Goal: Task Accomplishment & Management: Use online tool/utility

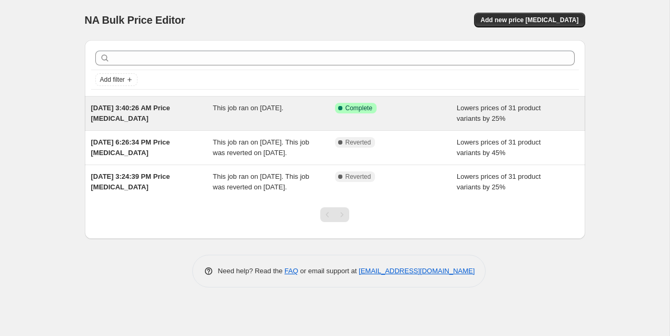
click at [208, 108] on div "Aug 31, 2025, 3:40:26 AM Price change job" at bounding box center [152, 113] width 122 height 21
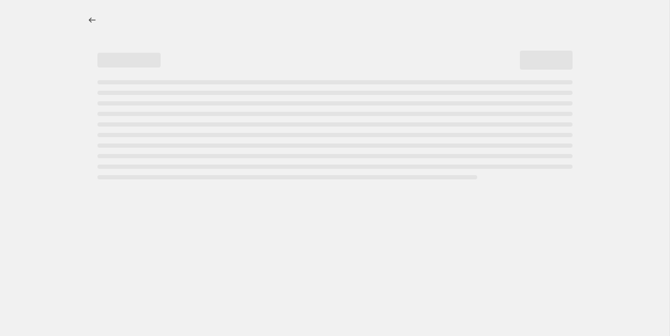
select select "percentage"
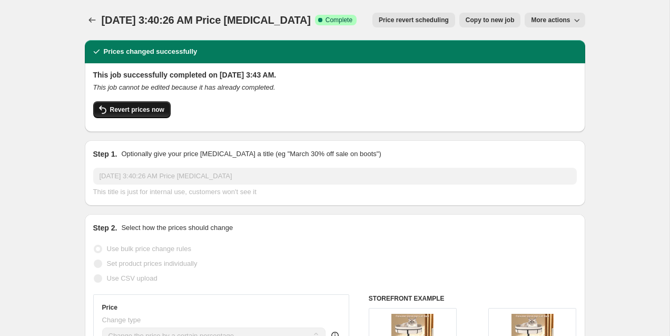
click at [139, 112] on span "Revert prices now" at bounding box center [137, 109] width 54 height 8
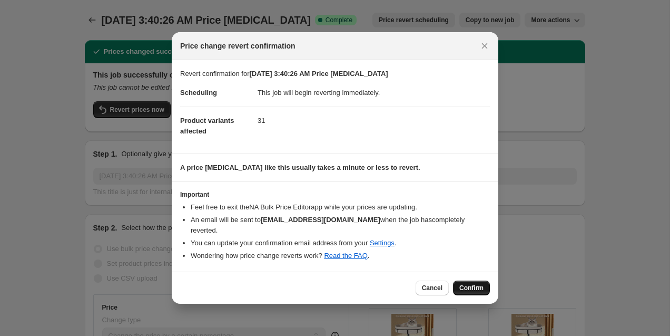
click at [471, 283] on span "Confirm" at bounding box center [471, 287] width 24 height 8
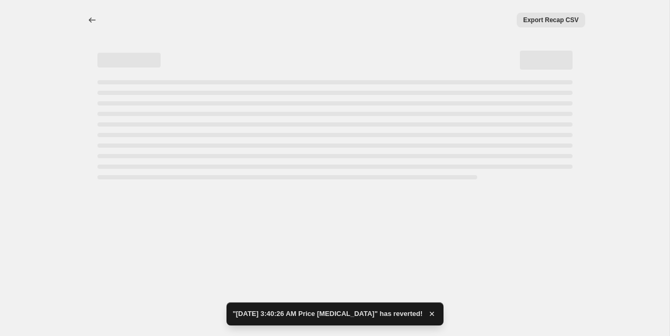
select select "percentage"
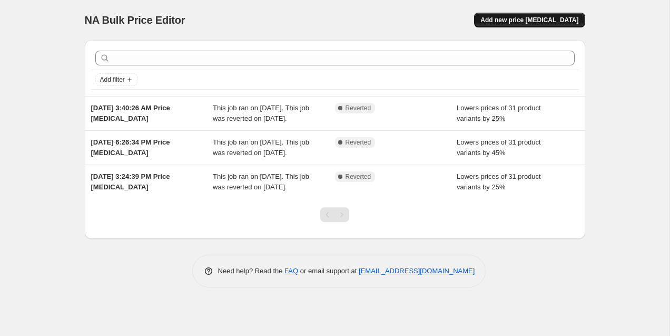
click at [520, 22] on span "Add new price change job" at bounding box center [529, 20] width 98 height 8
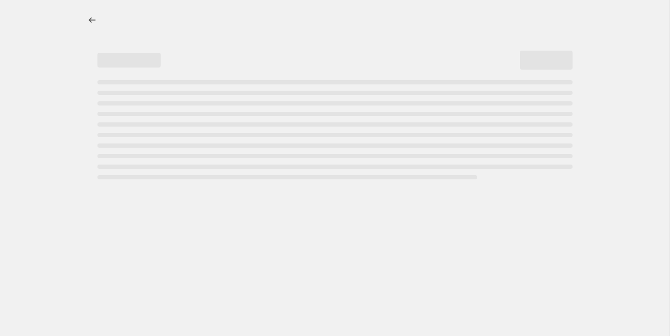
select select "percentage"
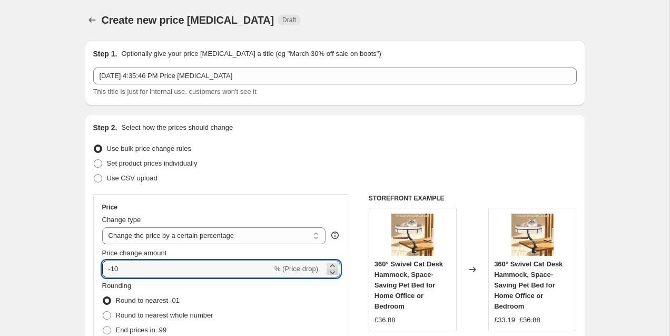
click at [334, 272] on icon at bounding box center [332, 272] width 11 height 11
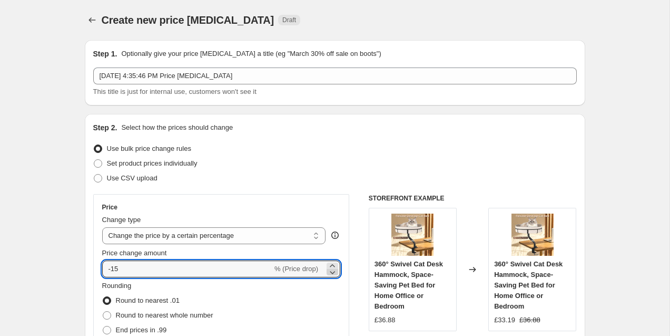
click at [334, 272] on icon at bounding box center [332, 272] width 11 height 11
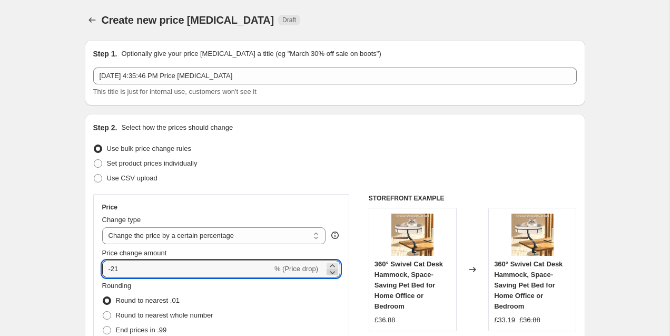
click at [334, 272] on icon at bounding box center [332, 272] width 11 height 11
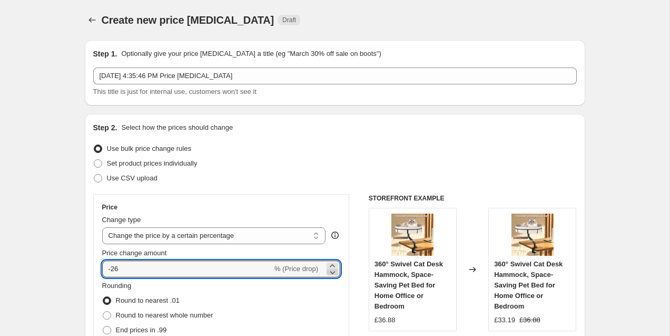
click at [334, 272] on icon at bounding box center [332, 272] width 11 height 11
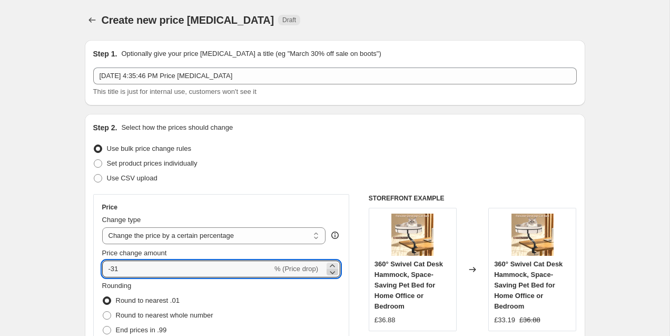
click at [334, 272] on icon at bounding box center [332, 272] width 11 height 11
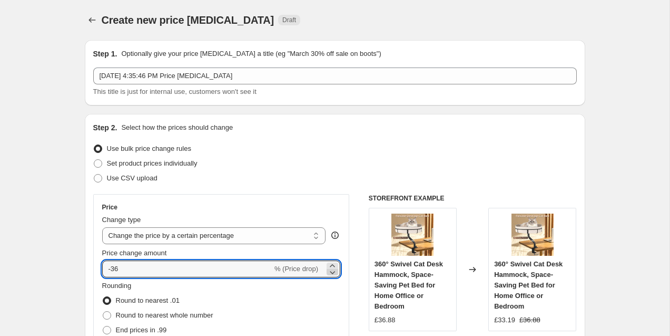
click at [334, 272] on icon at bounding box center [332, 272] width 11 height 11
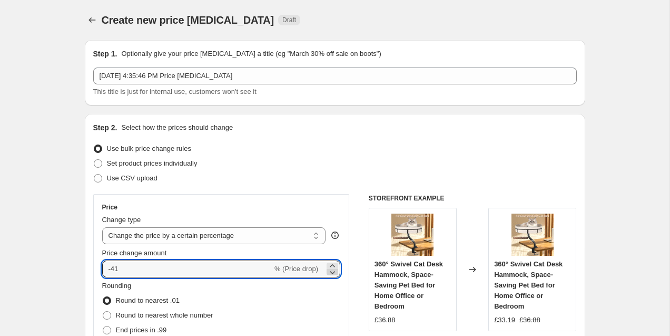
click at [334, 272] on icon at bounding box center [332, 272] width 11 height 11
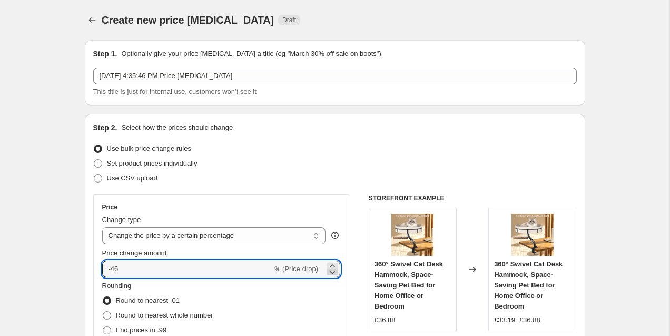
click at [334, 272] on icon at bounding box center [332, 272] width 11 height 11
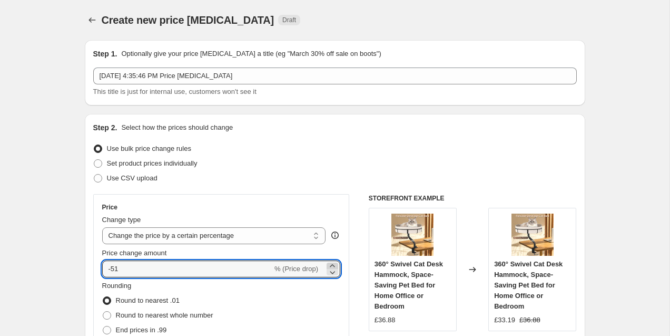
click at [334, 264] on icon at bounding box center [332, 265] width 11 height 11
type input "-50"
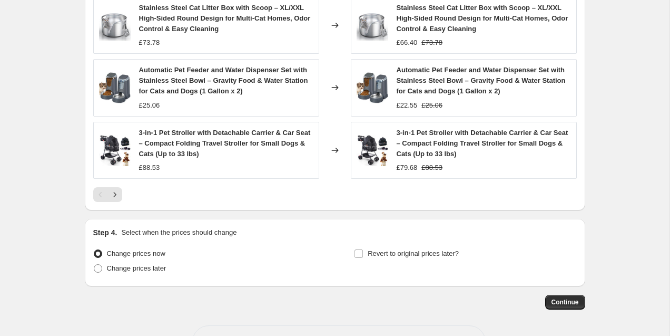
scroll to position [776, 0]
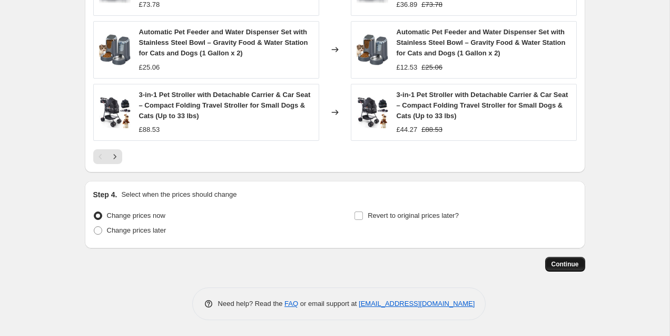
click at [555, 262] on span "Continue" at bounding box center [564, 264] width 27 height 8
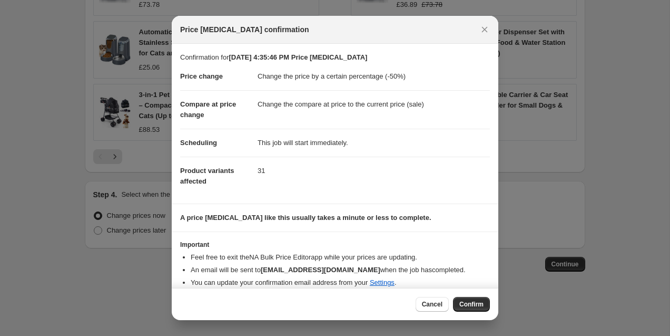
click at [470, 295] on div "Cancel Confirm" at bounding box center [335, 304] width 327 height 32
click at [469, 302] on span "Confirm" at bounding box center [471, 304] width 24 height 8
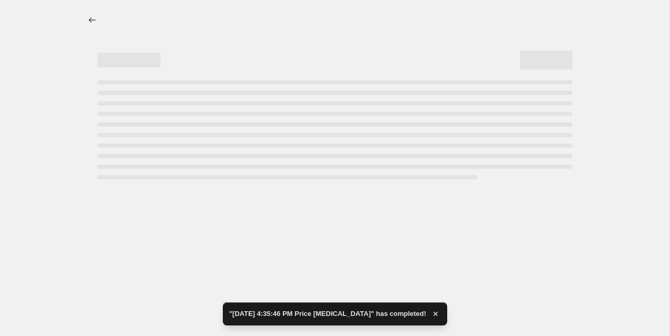
select select "percentage"
